Goal: Task Accomplishment & Management: Use online tool/utility

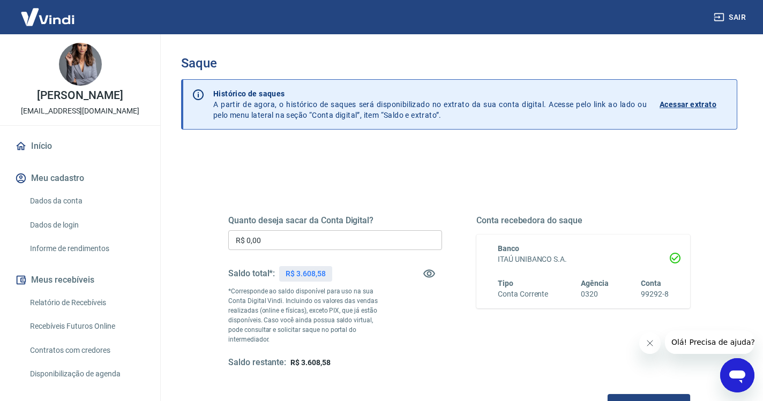
click at [282, 243] on input "R$ 0,00" at bounding box center [335, 240] width 214 height 20
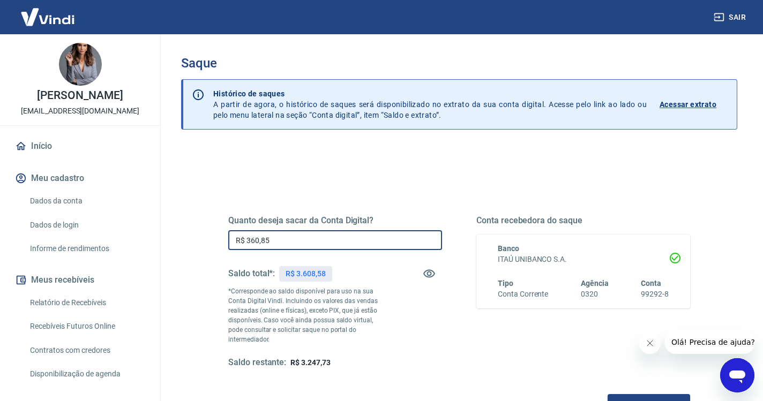
type input "R$ 3.608,58"
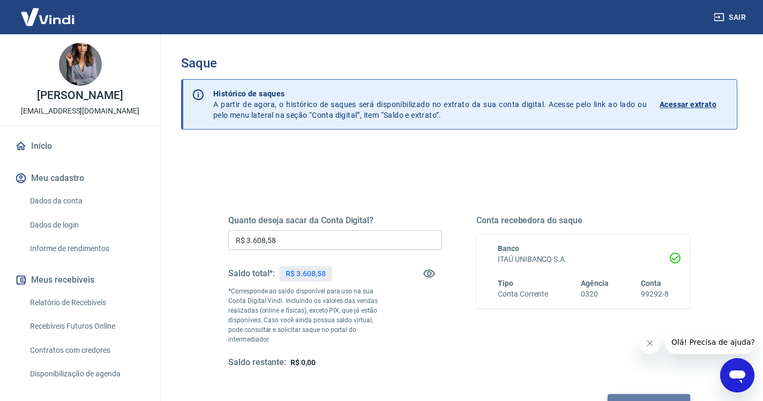
click at [608, 394] on button "Solicitar saque" at bounding box center [649, 404] width 83 height 20
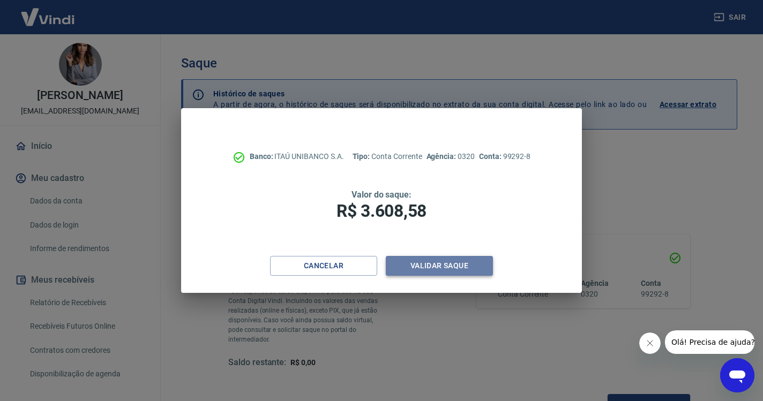
click at [459, 260] on button "Validar saque" at bounding box center [439, 266] width 107 height 20
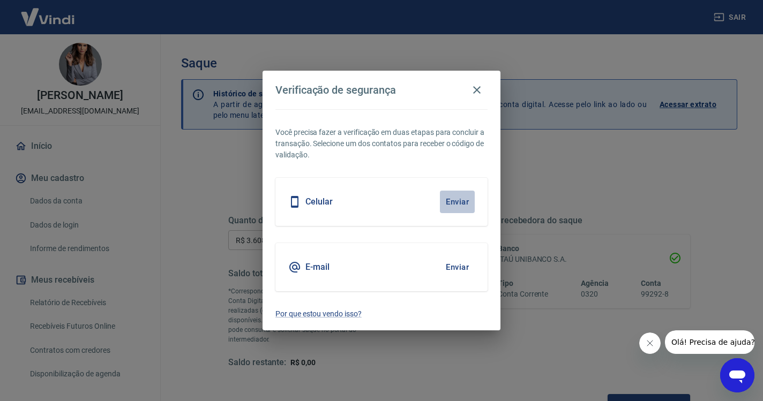
click at [458, 199] on button "Enviar" at bounding box center [457, 202] width 35 height 23
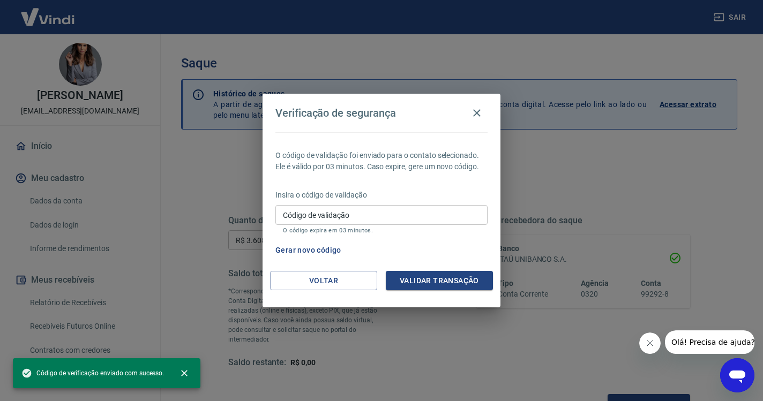
click at [390, 216] on input "Código de validação" at bounding box center [381, 215] width 212 height 20
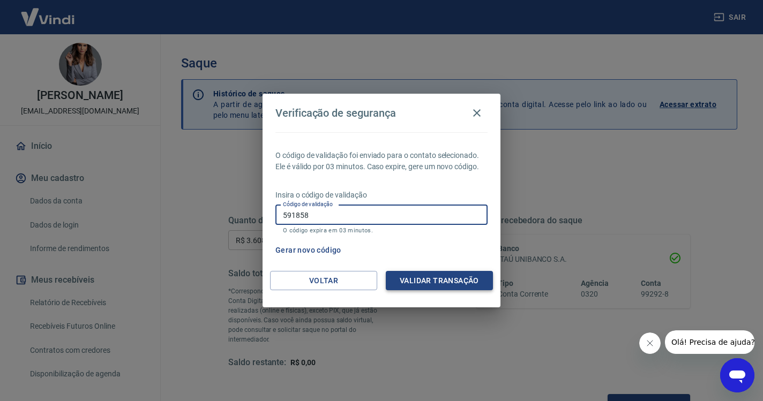
type input "591858"
click at [460, 282] on button "Validar transação" at bounding box center [439, 281] width 107 height 20
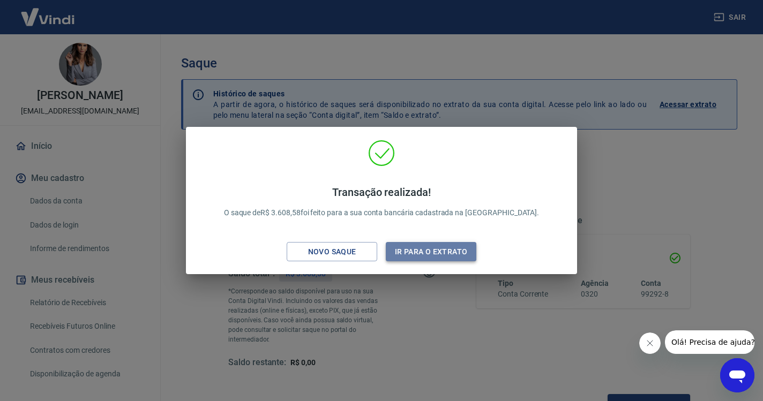
click at [441, 244] on button "Ir para o extrato" at bounding box center [431, 252] width 91 height 20
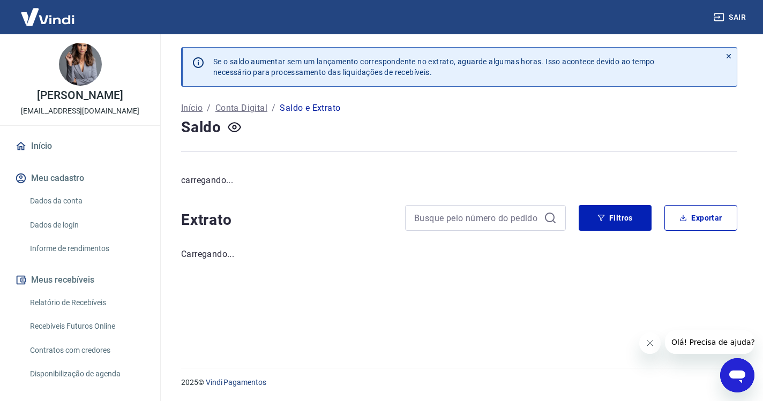
click at [52, 146] on link "Início" at bounding box center [80, 146] width 134 height 24
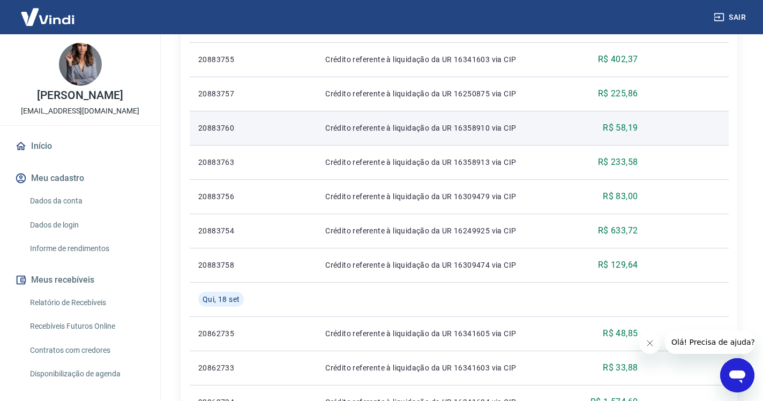
scroll to position [579, 0]
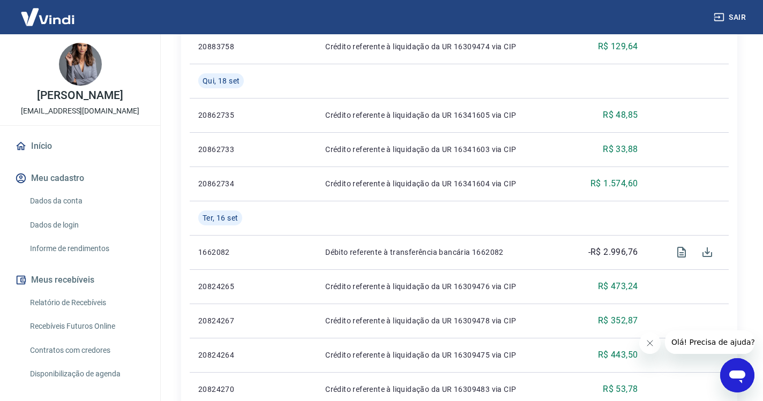
click at [44, 146] on link "Início" at bounding box center [80, 146] width 134 height 24
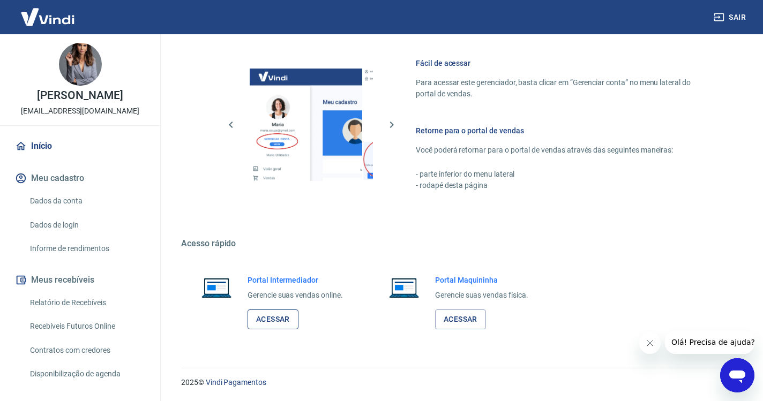
scroll to position [455, 0]
click at [273, 320] on link "Acessar" at bounding box center [273, 320] width 51 height 20
click at [726, 19] on button "Sair" at bounding box center [730, 18] width 39 height 20
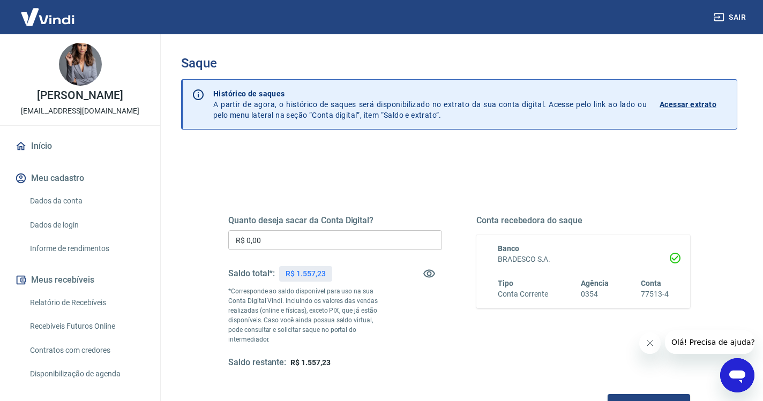
click at [289, 241] on input "R$ 0,00" at bounding box center [335, 240] width 214 height 20
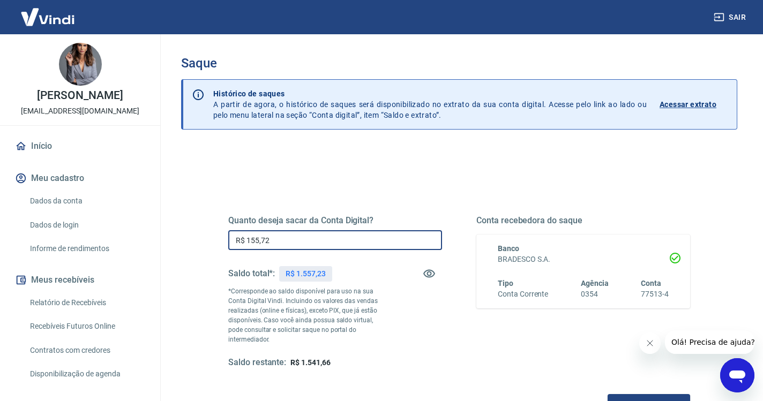
type input "R$ 1.557,23"
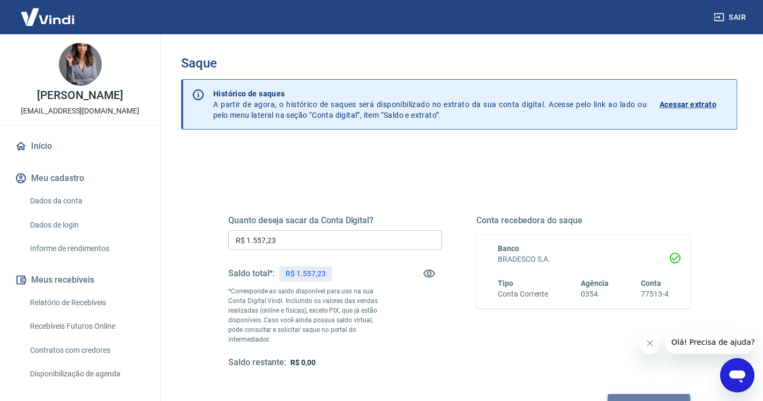
click at [608, 394] on button "Solicitar saque" at bounding box center [649, 404] width 83 height 20
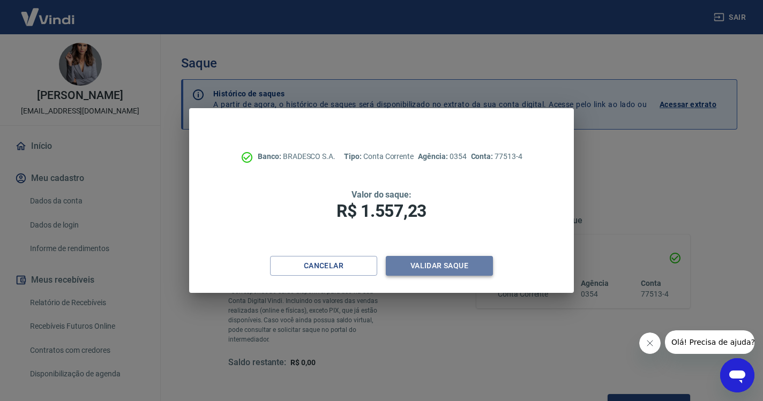
click at [456, 262] on button "Validar saque" at bounding box center [439, 266] width 107 height 20
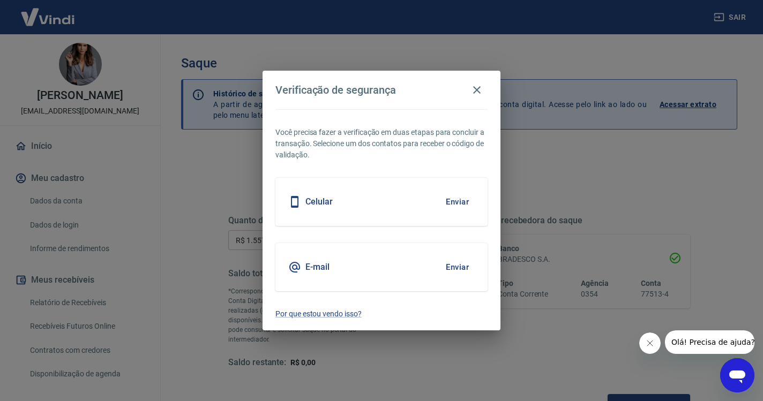
click at [454, 205] on button "Enviar" at bounding box center [457, 202] width 35 height 23
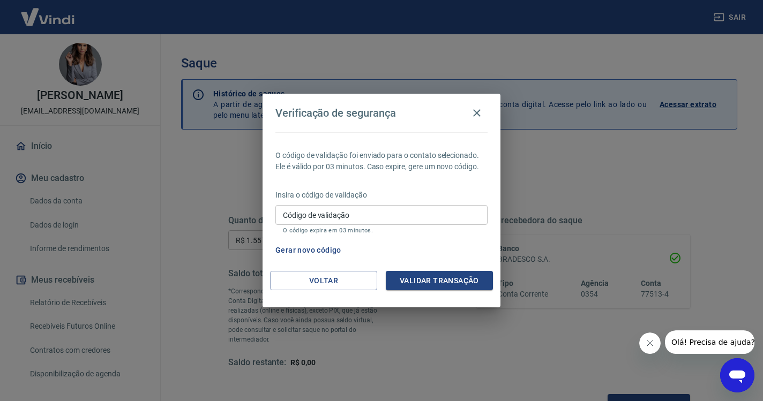
click at [443, 207] on input "Código de validação" at bounding box center [381, 215] width 212 height 20
paste input "424407"
type input "424407"
click at [435, 283] on button "Validar transação" at bounding box center [439, 281] width 107 height 20
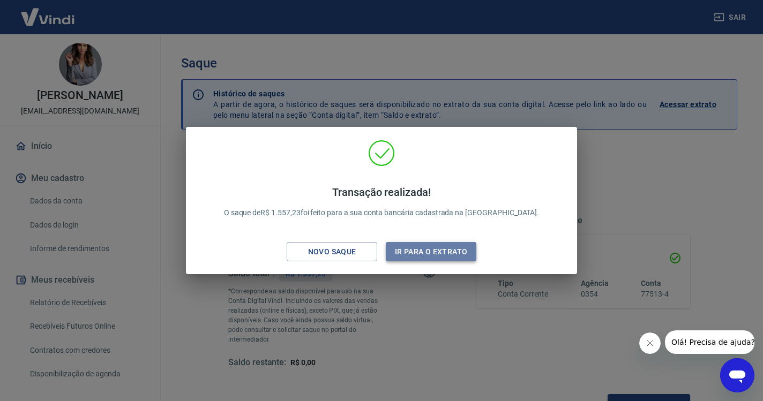
click at [430, 249] on button "Ir para o extrato" at bounding box center [431, 252] width 91 height 20
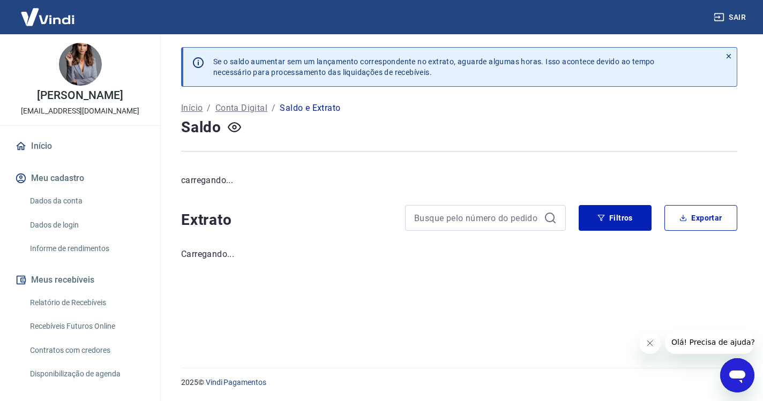
click at [69, 142] on link "Início" at bounding box center [80, 146] width 134 height 24
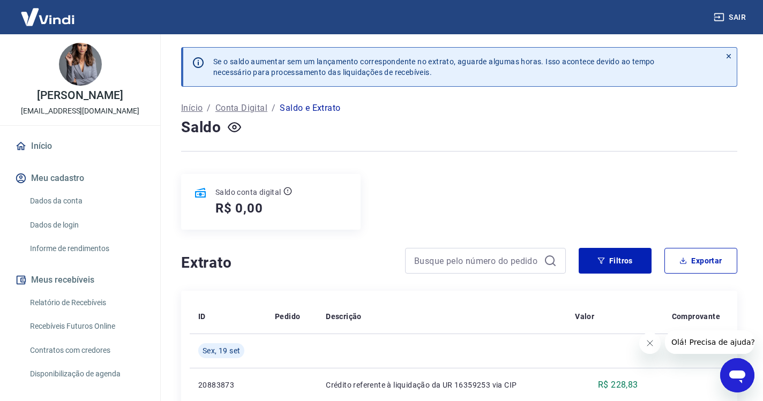
click at [69, 148] on link "Início" at bounding box center [80, 146] width 134 height 24
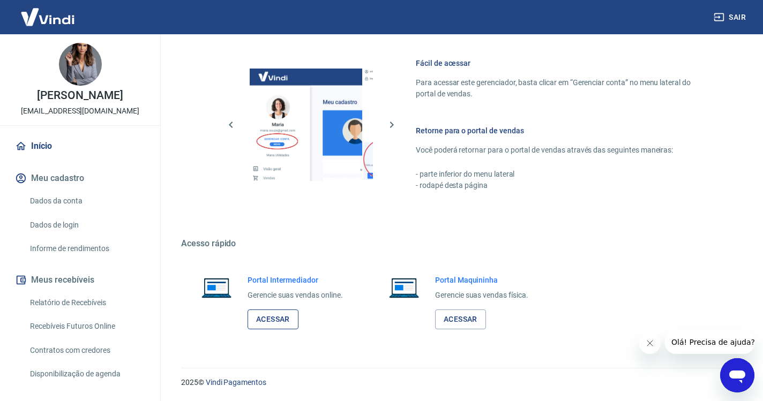
scroll to position [455, 0]
click at [280, 324] on link "Acessar" at bounding box center [273, 320] width 51 height 20
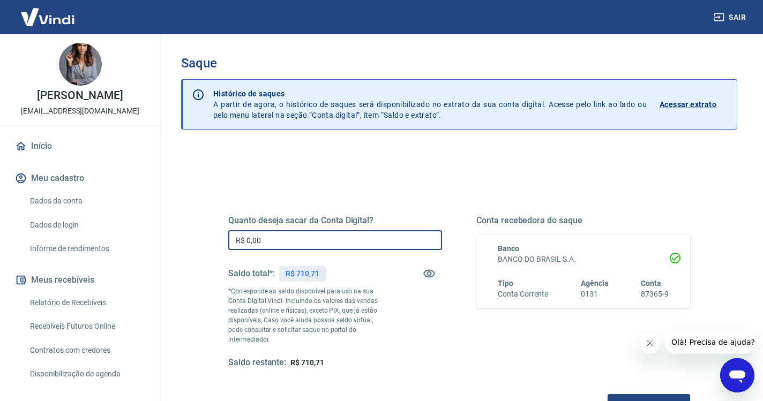
click at [305, 244] on input "R$ 0,00" at bounding box center [335, 240] width 214 height 20
type input "R$ 710,71"
click at [608, 394] on button "Solicitar saque" at bounding box center [649, 404] width 83 height 20
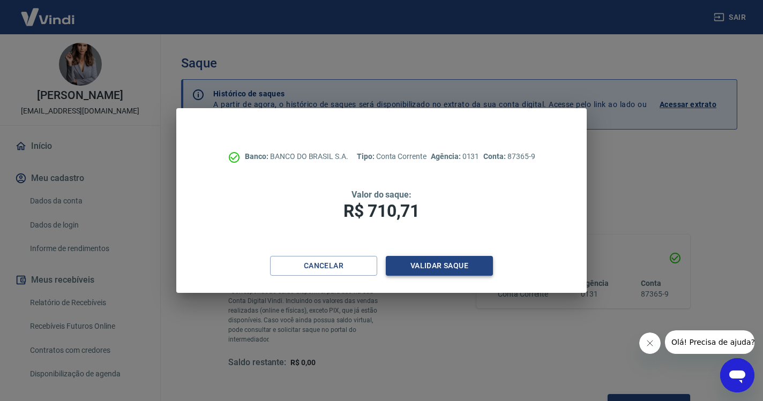
click at [448, 262] on button "Validar saque" at bounding box center [439, 266] width 107 height 20
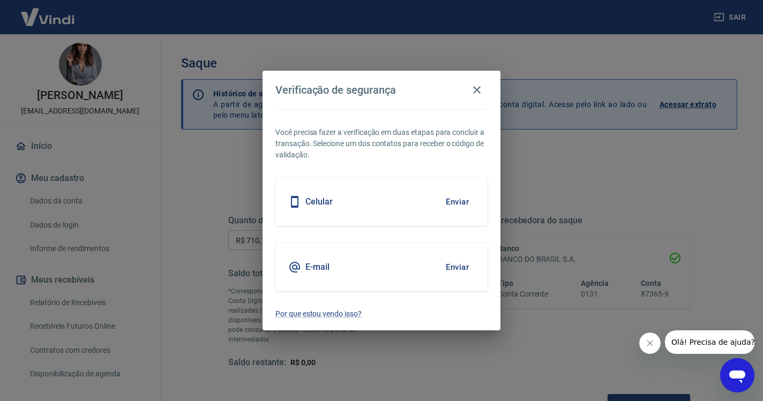
click at [462, 196] on button "Enviar" at bounding box center [457, 202] width 35 height 23
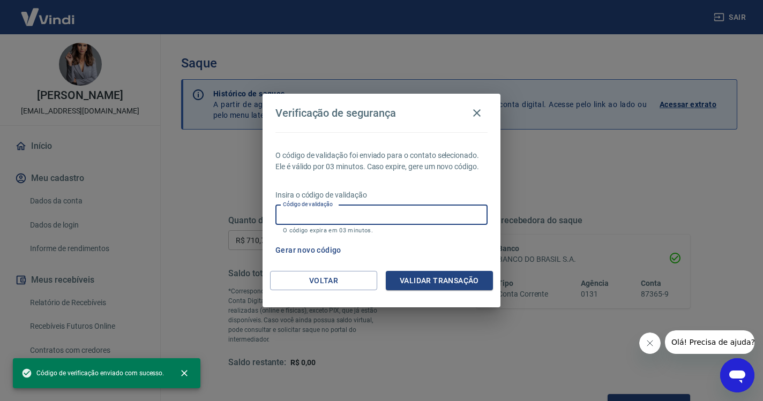
click at [392, 216] on input "Código de validação" at bounding box center [381, 215] width 212 height 20
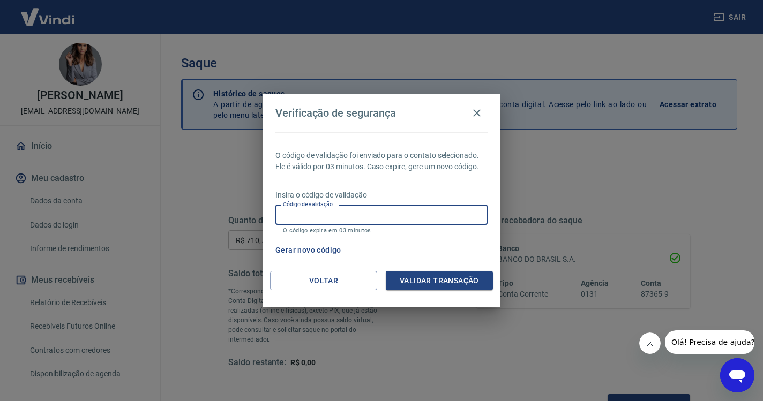
paste input "545052"
type input "545052"
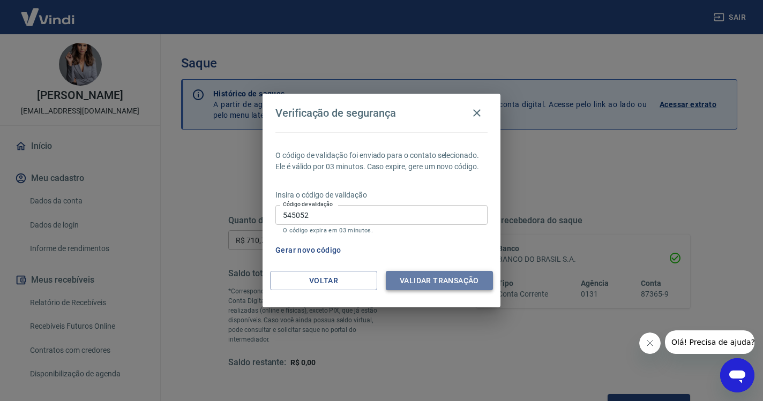
click at [454, 282] on button "Validar transação" at bounding box center [439, 281] width 107 height 20
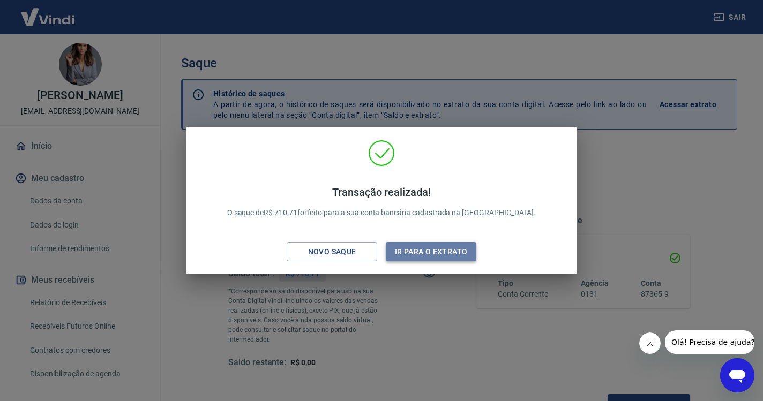
click at [425, 257] on button "Ir para o extrato" at bounding box center [431, 252] width 91 height 20
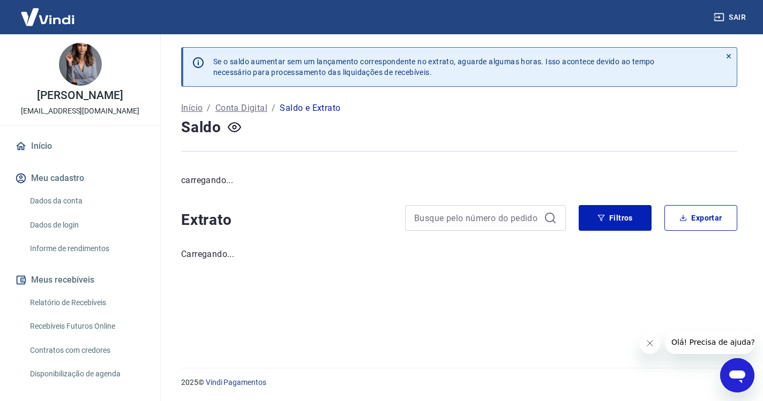
click at [76, 144] on link "Início" at bounding box center [80, 146] width 134 height 24
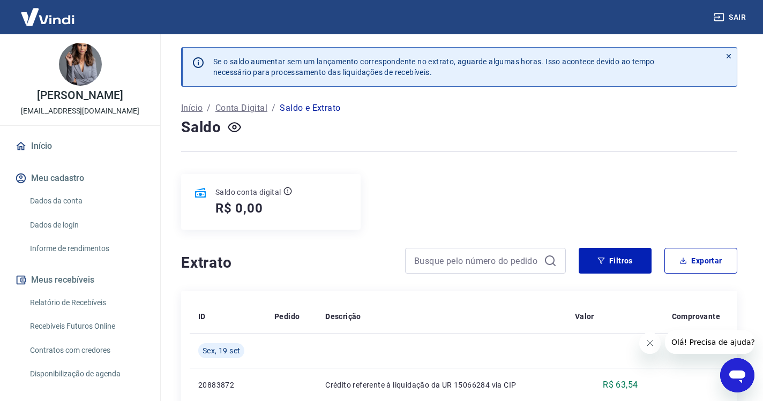
click at [55, 142] on link "Início" at bounding box center [80, 146] width 134 height 24
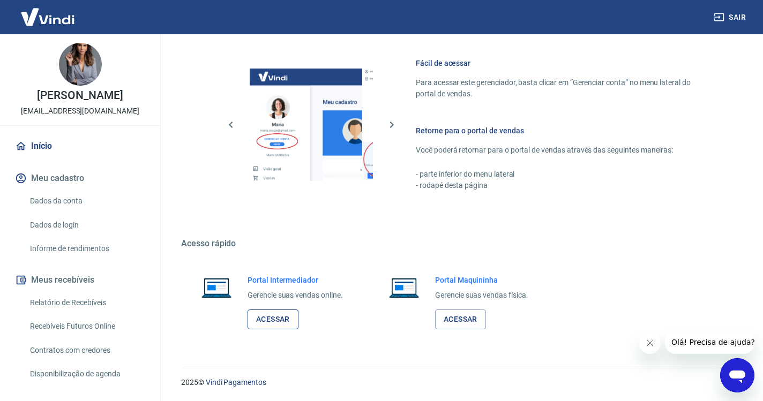
scroll to position [455, 0]
click at [274, 317] on link "Acessar" at bounding box center [273, 320] width 51 height 20
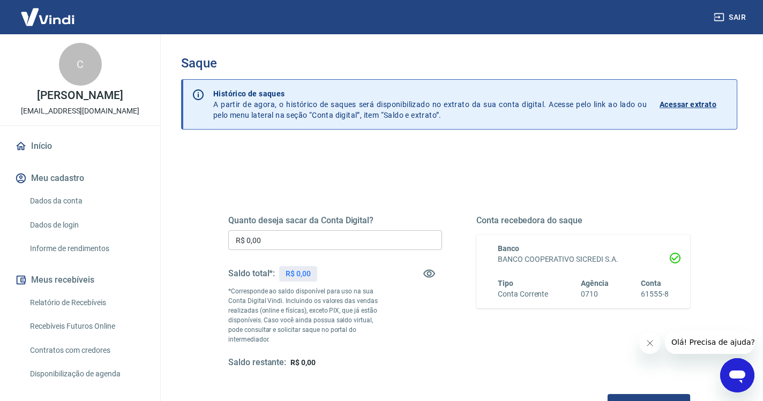
click at [727, 13] on button "Sair" at bounding box center [730, 18] width 39 height 20
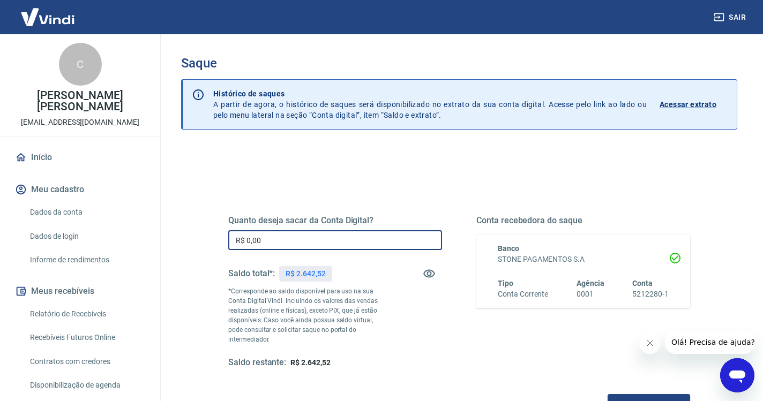
click at [322, 235] on input "R$ 0,00" at bounding box center [335, 240] width 214 height 20
type input "R$ 2.642,52"
click at [608, 394] on button "Solicitar saque" at bounding box center [649, 404] width 83 height 20
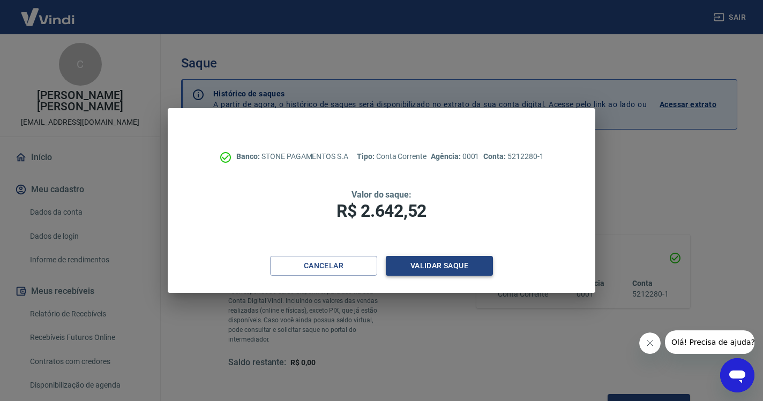
click at [429, 260] on button "Validar saque" at bounding box center [439, 266] width 107 height 20
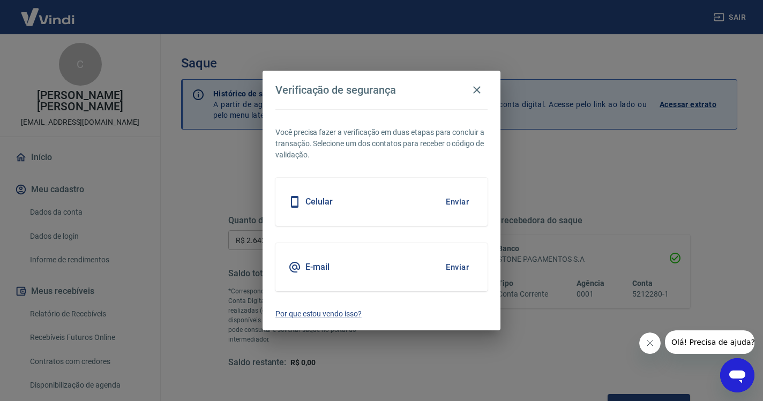
click at [462, 202] on button "Enviar" at bounding box center [457, 202] width 35 height 23
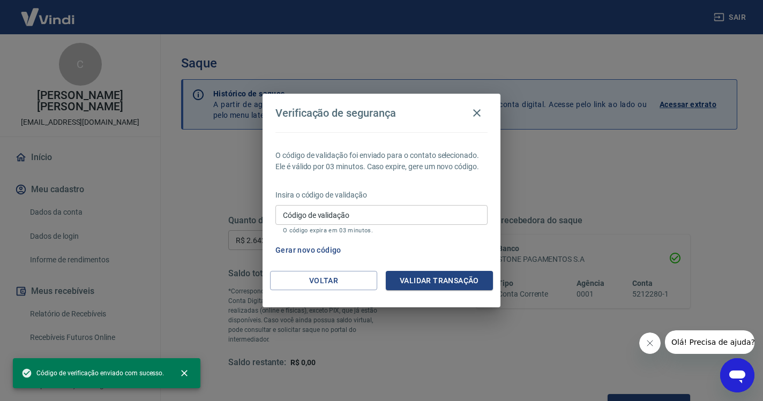
click at [343, 215] on div "Código de validação Código de validação O código expira em 03 minutos." at bounding box center [381, 219] width 212 height 29
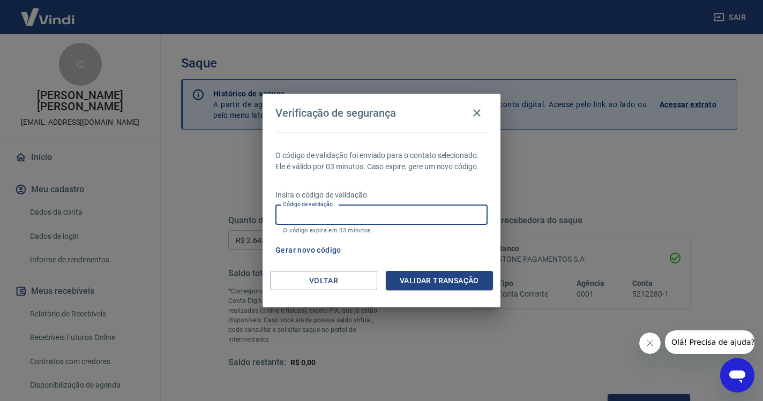
paste input "605013"
type input "605013"
click at [415, 277] on button "Validar transação" at bounding box center [439, 281] width 107 height 20
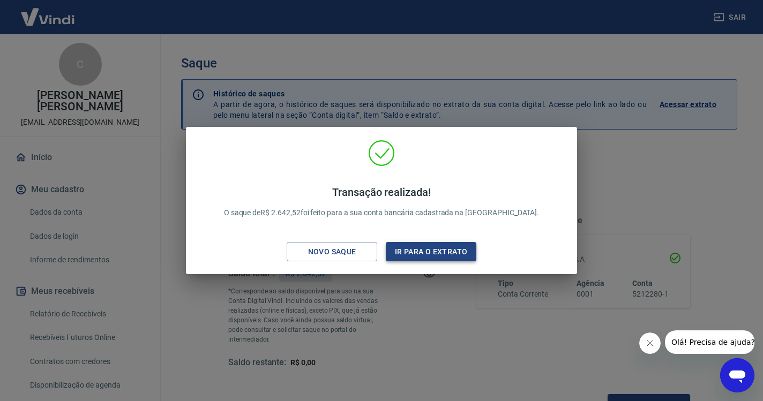
click at [431, 249] on button "Ir para o extrato" at bounding box center [431, 252] width 91 height 20
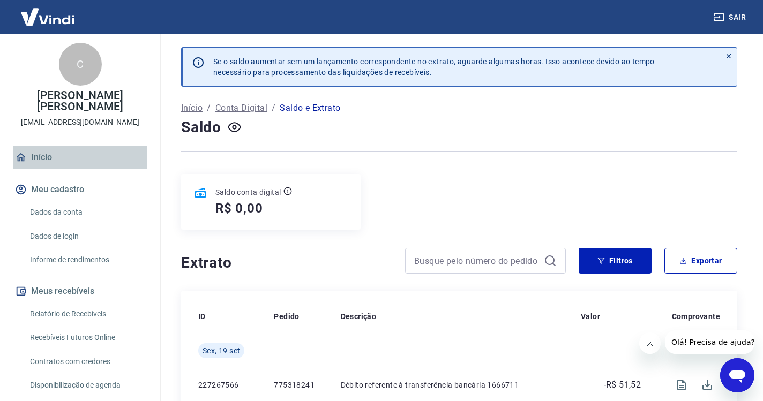
click at [57, 148] on link "Início" at bounding box center [80, 158] width 134 height 24
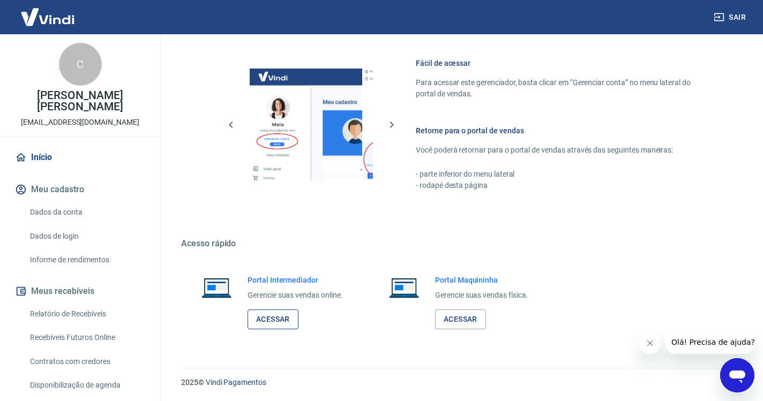
scroll to position [455, 0]
click at [278, 326] on link "Acessar" at bounding box center [273, 320] width 51 height 20
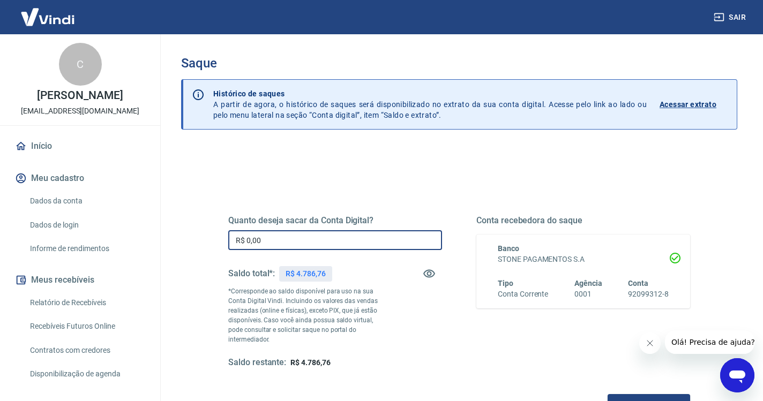
click at [282, 243] on input "R$ 0,00" at bounding box center [335, 240] width 214 height 20
type input "R$ 4.786,76"
click at [608, 394] on button "Solicitar saque" at bounding box center [649, 404] width 83 height 20
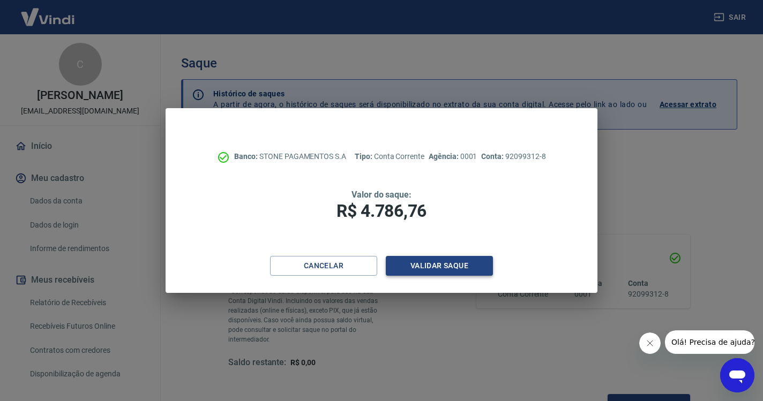
click at [411, 264] on button "Validar saque" at bounding box center [439, 266] width 107 height 20
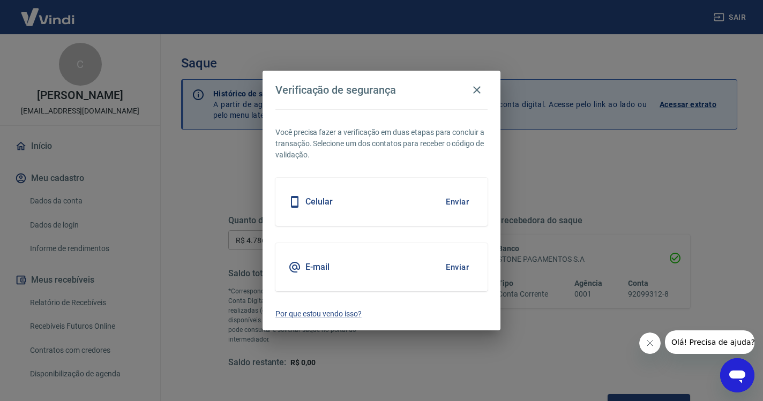
click at [449, 202] on button "Enviar" at bounding box center [457, 202] width 35 height 23
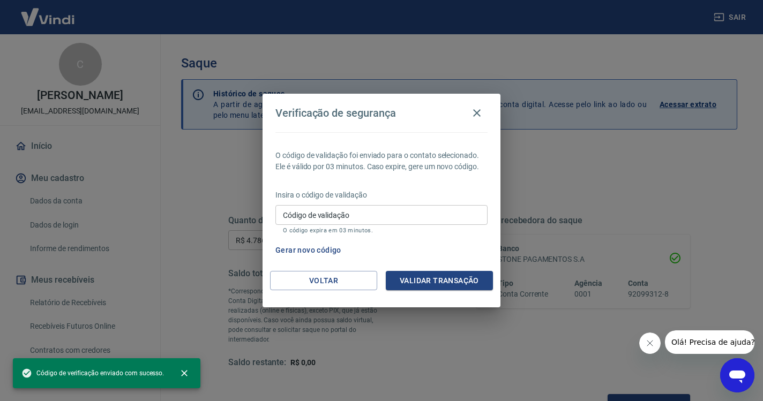
click at [386, 216] on input "Código de validação" at bounding box center [381, 215] width 212 height 20
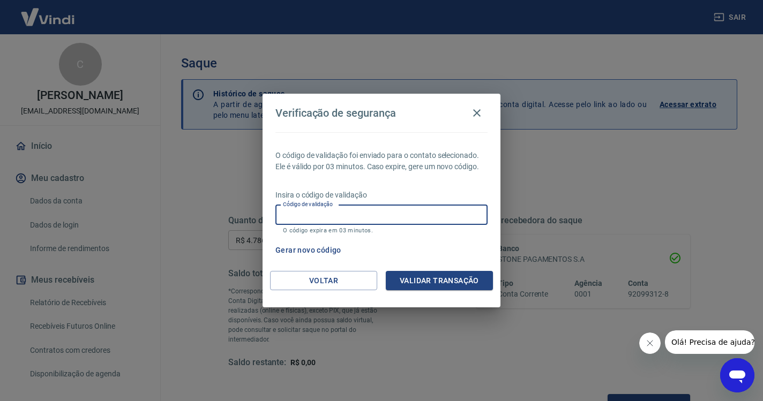
click at [386, 216] on input "Código de validação" at bounding box center [381, 215] width 212 height 20
paste input "344454"
type input "344454"
click at [485, 286] on button "Validar transação" at bounding box center [439, 281] width 107 height 20
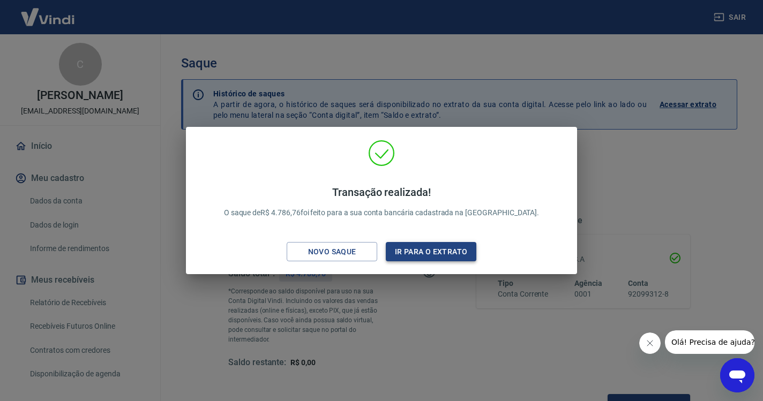
click at [447, 249] on button "Ir para o extrato" at bounding box center [431, 252] width 91 height 20
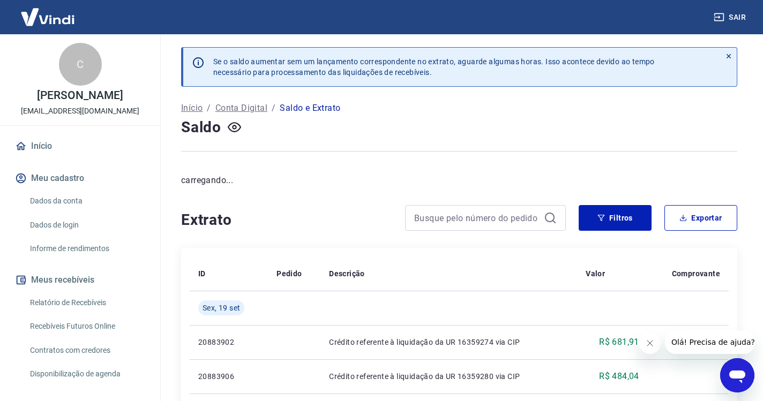
click at [735, 16] on button "Sair" at bounding box center [730, 18] width 39 height 20
